Goal: Task Accomplishment & Management: Use online tool/utility

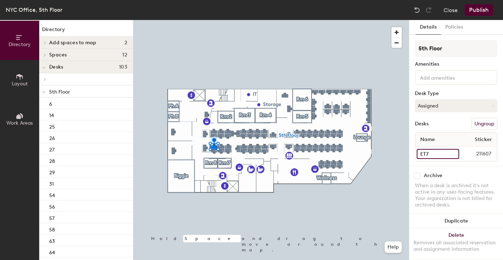
click at [429, 154] on input "ET7" at bounding box center [438, 154] width 42 height 10
type input "A"
click at [453, 126] on div "Desks Ungroup" at bounding box center [456, 124] width 82 height 12
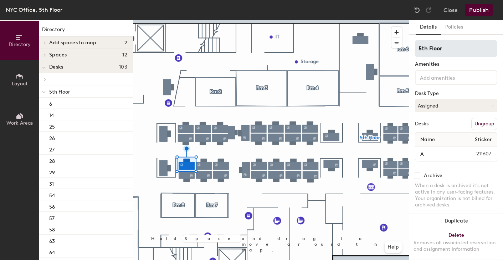
click at [233, 20] on div at bounding box center [271, 20] width 276 height 0
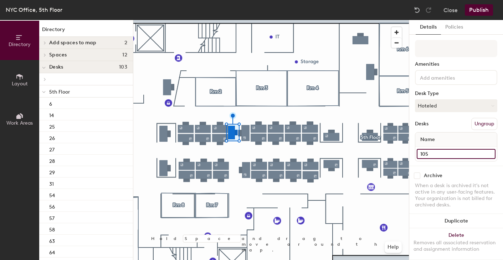
click at [437, 158] on input "105" at bounding box center [456, 154] width 79 height 10
type input "B"
click at [451, 123] on div "Desks Ungroup" at bounding box center [456, 124] width 82 height 12
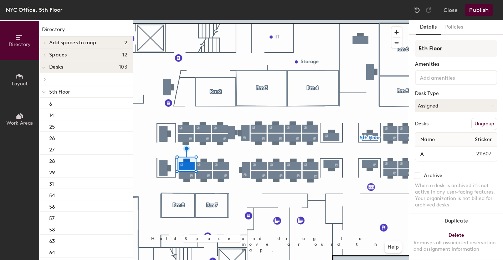
click at [234, 20] on div at bounding box center [271, 20] width 276 height 0
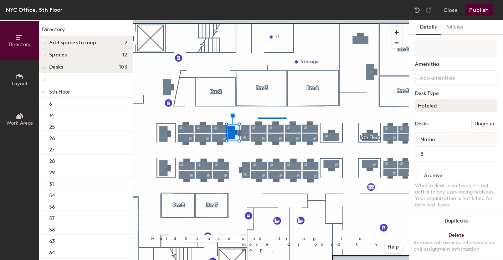
click at [189, 20] on div at bounding box center [271, 20] width 276 height 0
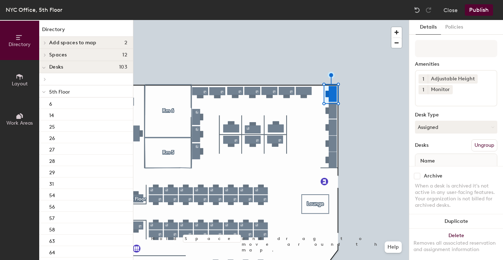
scroll to position [27, 0]
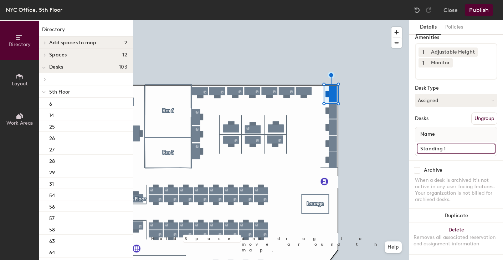
click at [441, 149] on input "Standing 1" at bounding box center [456, 148] width 79 height 10
type input "84"
click at [448, 147] on input "Standing 2" at bounding box center [456, 148] width 79 height 10
type input "85"
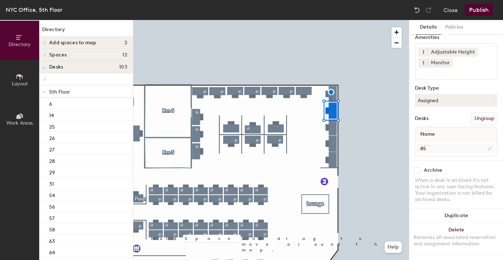
click at [333, 20] on div at bounding box center [271, 20] width 276 height 0
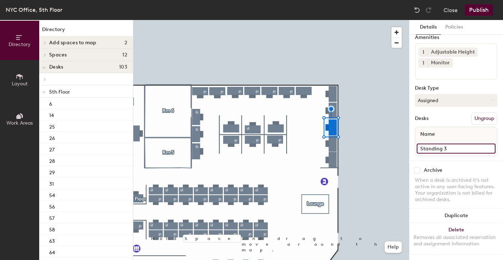
click at [434, 147] on input "Standing 3" at bounding box center [456, 148] width 79 height 10
type input "85"
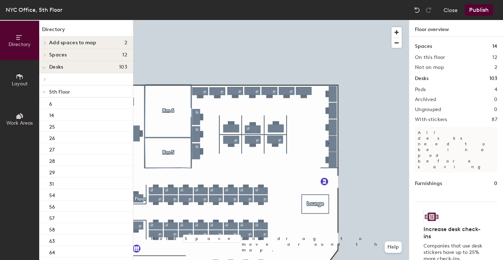
click at [328, 20] on div at bounding box center [271, 20] width 276 height 0
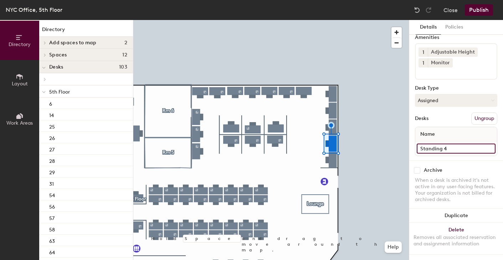
click at [446, 146] on input "Standing 4" at bounding box center [456, 148] width 79 height 10
type input "87"
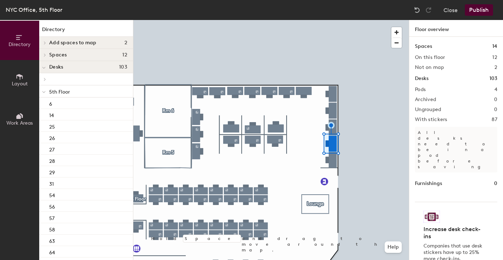
click at [334, 20] on div at bounding box center [271, 20] width 276 height 0
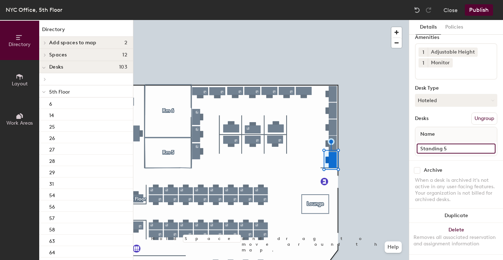
click at [444, 151] on input "Standing 5" at bounding box center [456, 148] width 79 height 10
type input "88"
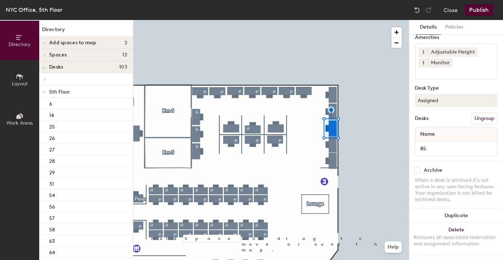
click at [432, 159] on div "Amenities 1 Adjustable Height 1 Monitor Desk Type Assigned Desks Ungroup Name 85" at bounding box center [456, 86] width 82 height 147
click at [438, 147] on input "85" at bounding box center [456, 148] width 79 height 10
type input "86"
click at [368, 20] on div at bounding box center [271, 20] width 276 height 0
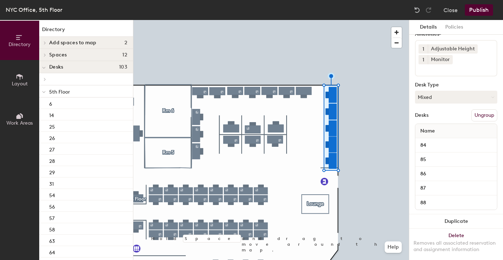
scroll to position [36, 0]
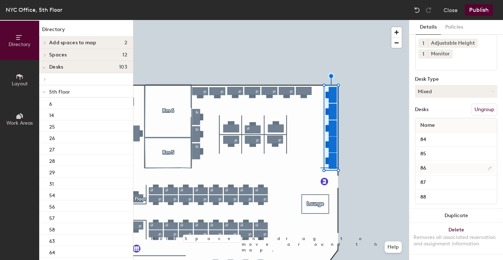
click at [304, 20] on div at bounding box center [271, 20] width 276 height 0
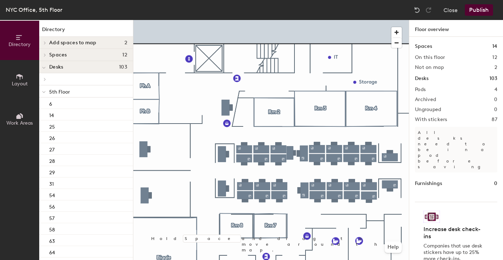
click at [480, 9] on button "Publish" at bounding box center [479, 9] width 28 height 11
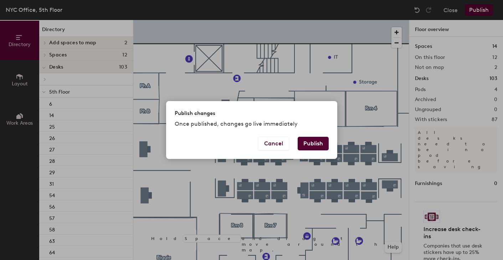
click at [316, 143] on button "Publish" at bounding box center [313, 144] width 31 height 14
